Goal: Information Seeking & Learning: Find specific fact

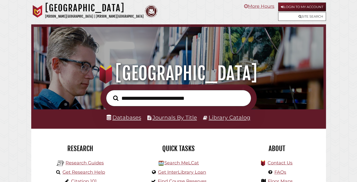
click at [179, 99] on input "text" at bounding box center [178, 98] width 145 height 16
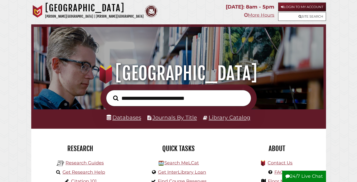
scroll to position [96, 287]
type input "**********"
click at [111, 94] on button "Search" at bounding box center [116, 98] width 10 height 8
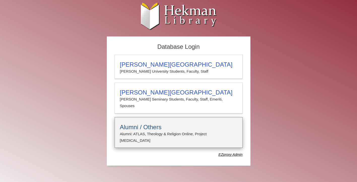
click at [174, 124] on h3 "Alumni / Others" at bounding box center [178, 127] width 117 height 7
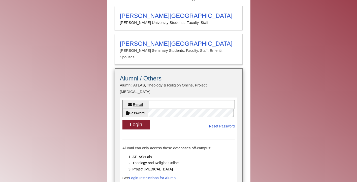
scroll to position [69, 0]
